Goal: Transaction & Acquisition: Purchase product/service

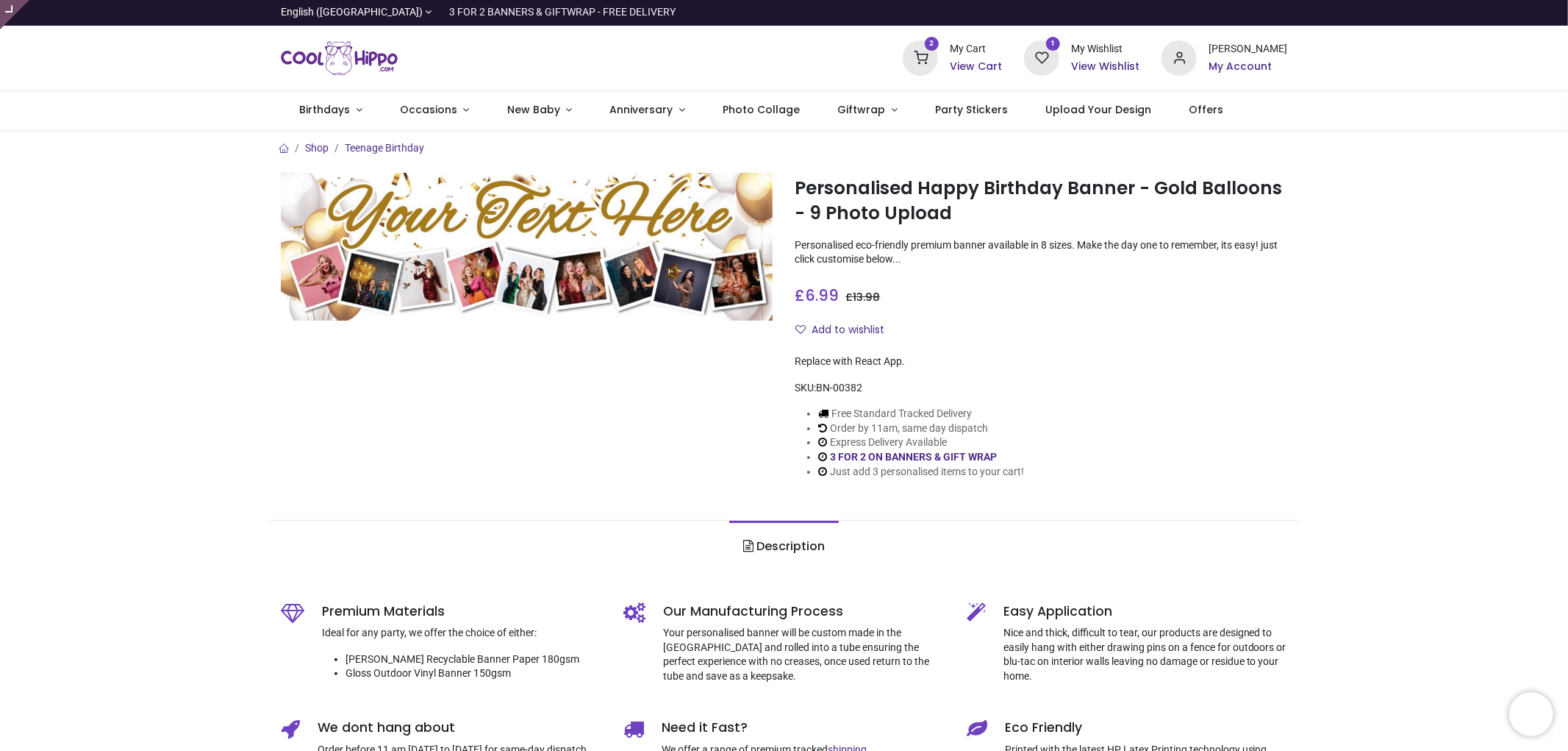
type input "**********"
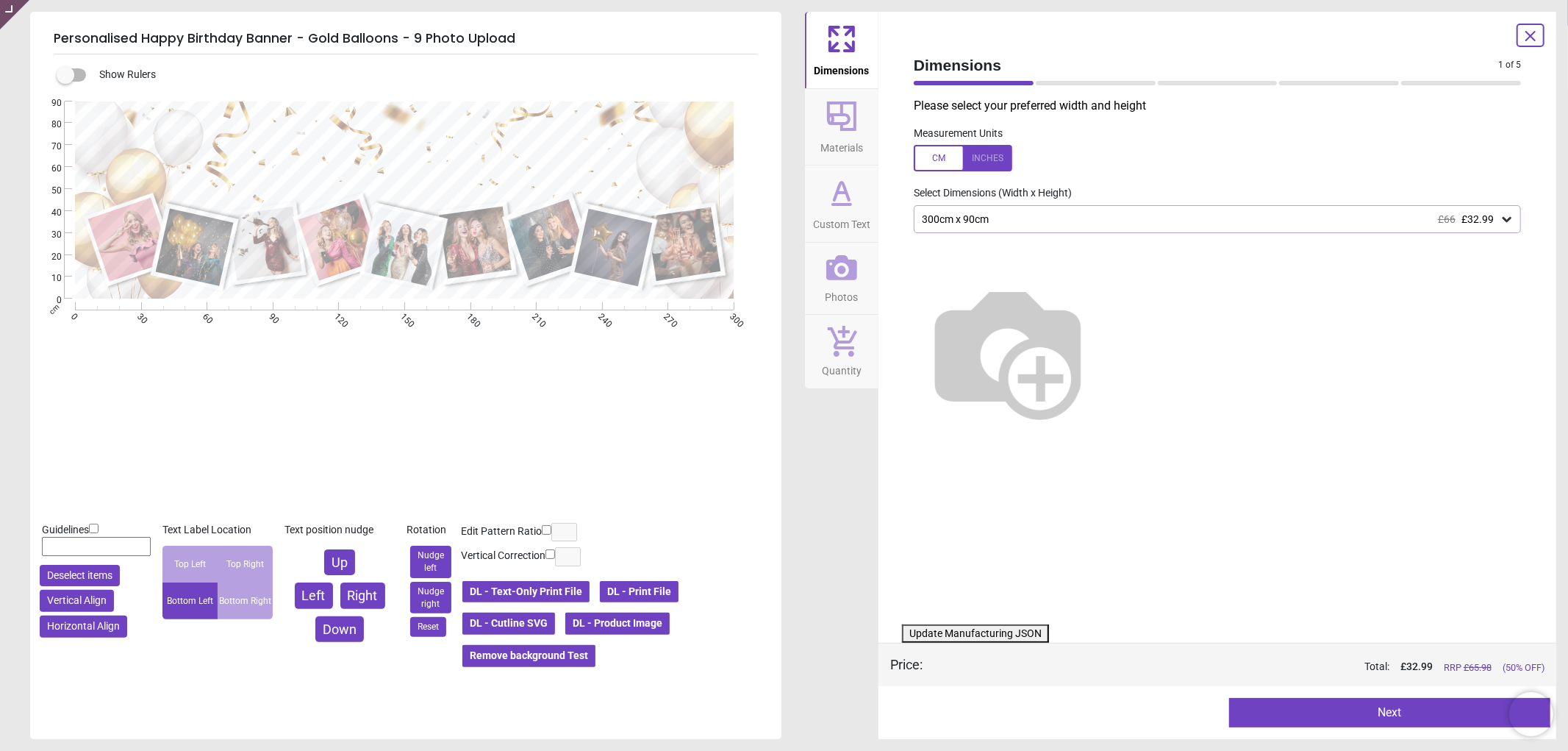
type textarea "**********"
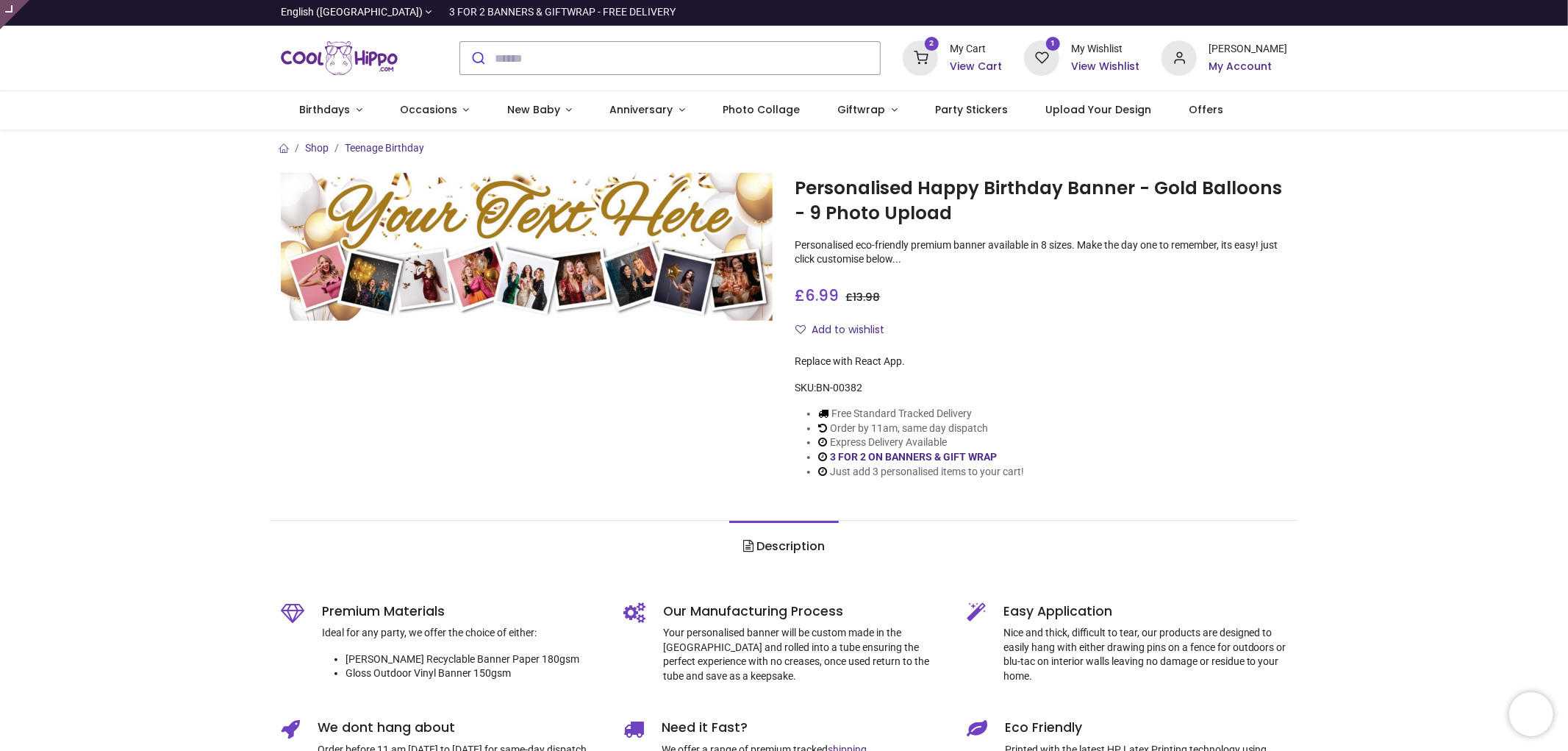
type input "**********"
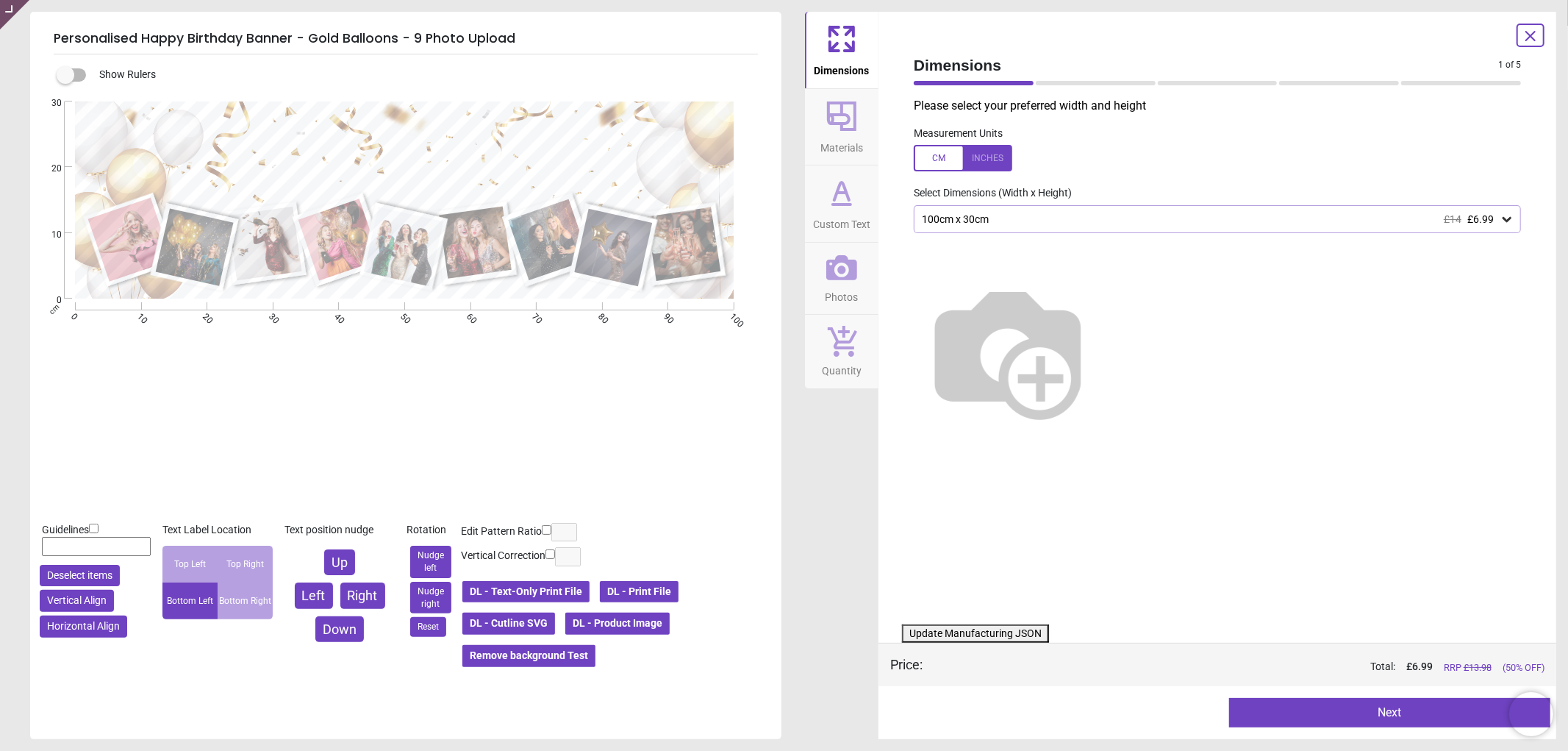
type textarea "**********"
